Goal: Find contact information: Find contact information

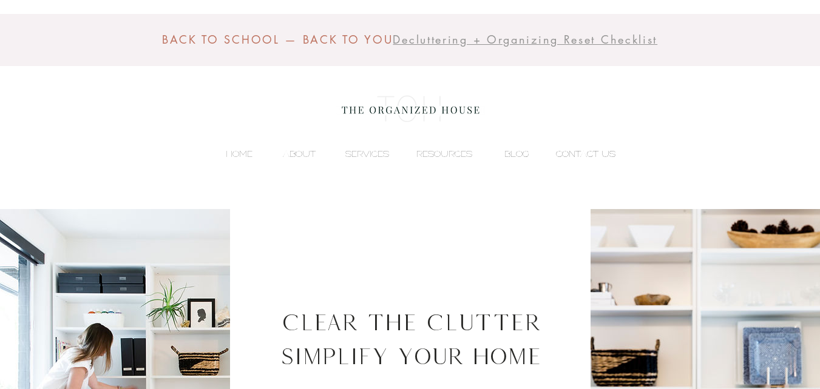
click at [547, 152] on div "CONTACT US" at bounding box center [578, 154] width 86 height 18
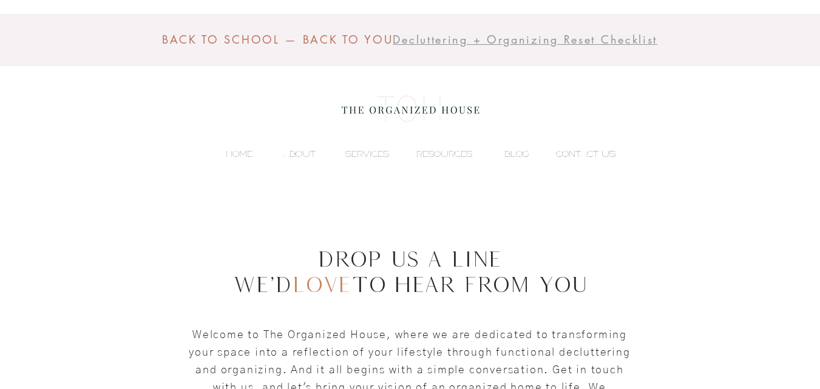
click at [616, 152] on p "CONTACT US" at bounding box center [586, 154] width 72 height 18
click at [579, 155] on p "CONTACT US" at bounding box center [586, 154] width 72 height 18
click at [557, 152] on p "CONTACT US" at bounding box center [586, 154] width 72 height 18
